Goal: Task Accomplishment & Management: Use online tool/utility

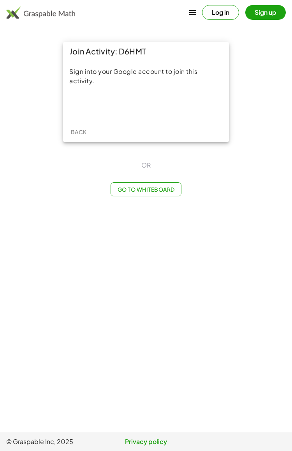
scroll to position [19, 0]
click at [72, 223] on main "Join Activity: D6HMT Sign into your Google account to join this activity. Back …" at bounding box center [146, 216] width 292 height 433
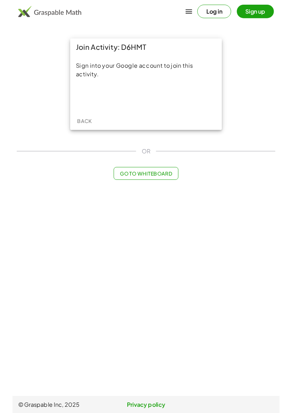
scroll to position [0, 0]
